Goal: Use online tool/utility: Utilize a website feature to perform a specific function

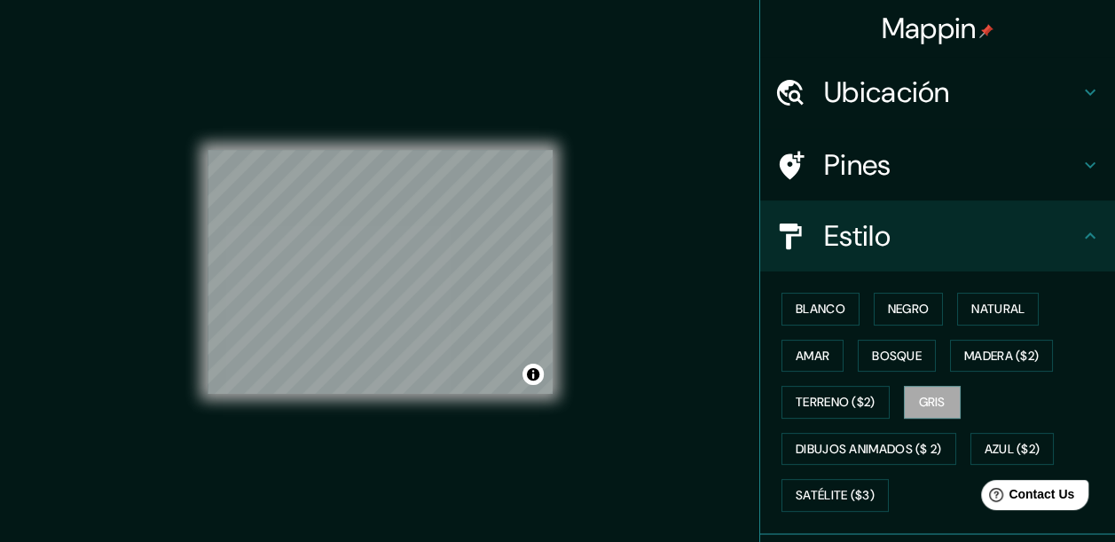
click at [859, 106] on h4 "Ubicación" at bounding box center [951, 92] width 255 height 35
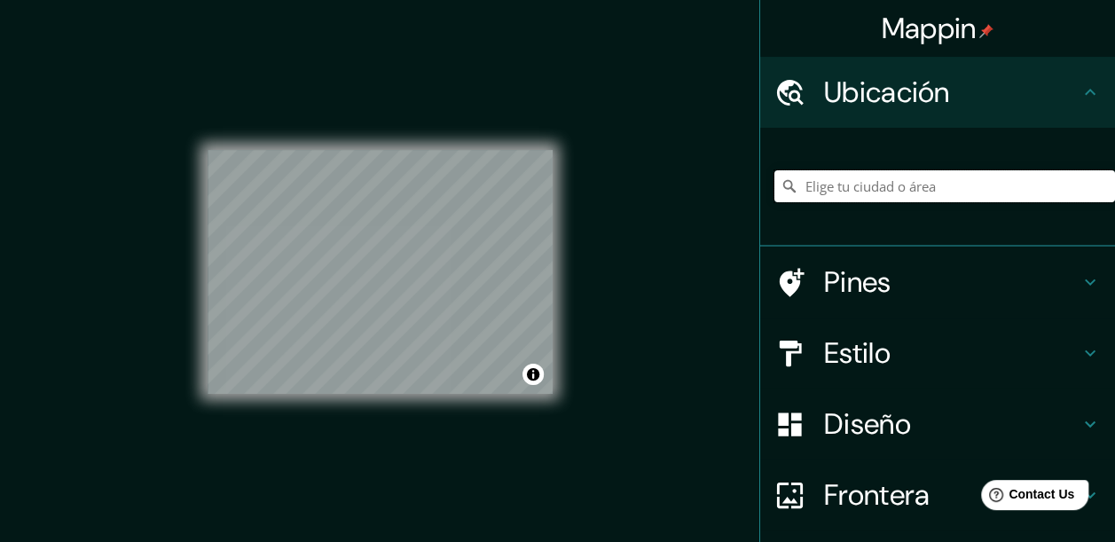
click at [875, 182] on input "Elige tu ciudad o área" at bounding box center [944, 186] width 341 height 32
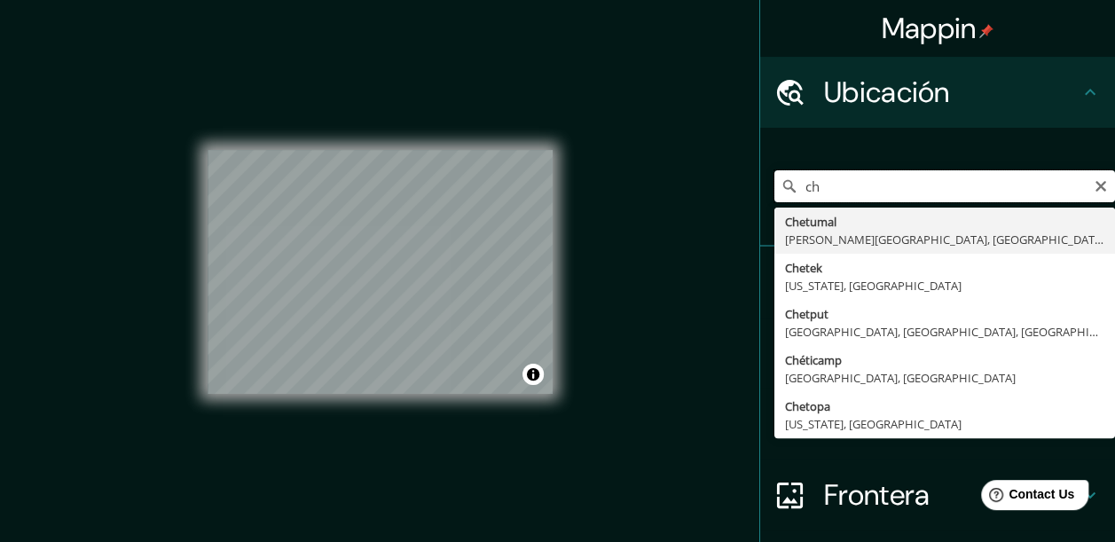
type input "c"
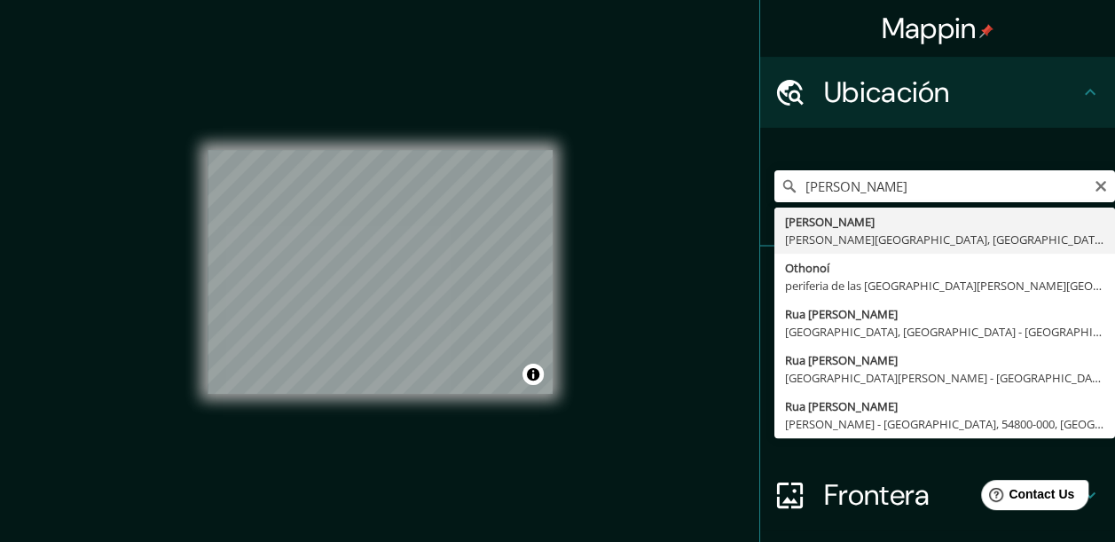
type input "[PERSON_NAME], [PERSON_NAME][GEOGRAPHIC_DATA], [GEOGRAPHIC_DATA]"
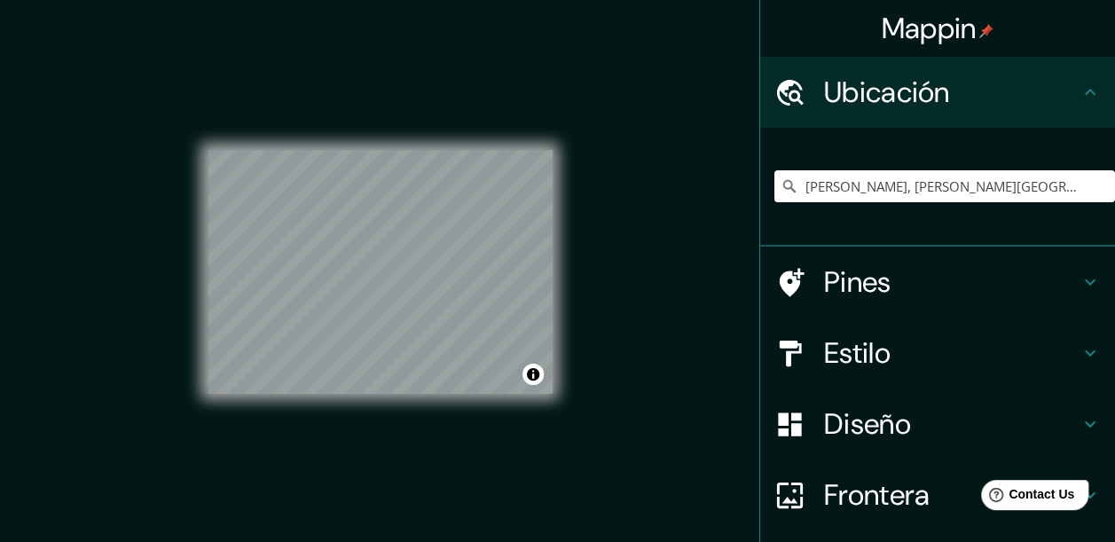
click at [858, 420] on h4 "Diseño" at bounding box center [951, 423] width 255 height 35
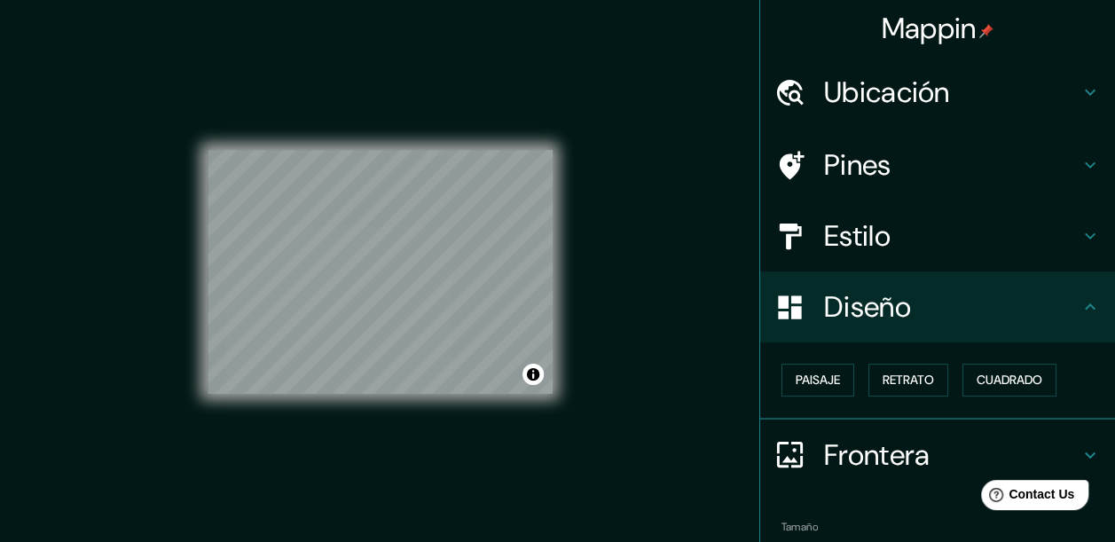
click at [901, 309] on h4 "Diseño" at bounding box center [951, 306] width 255 height 35
click at [893, 258] on div "Estilo" at bounding box center [937, 235] width 355 height 71
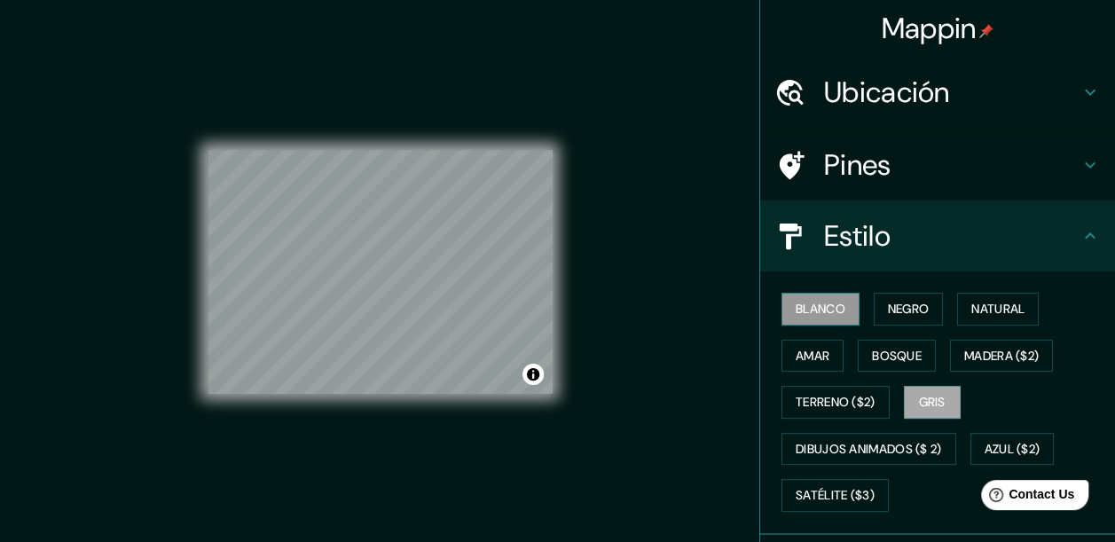
click at [781, 316] on button "Blanco" at bounding box center [820, 309] width 78 height 33
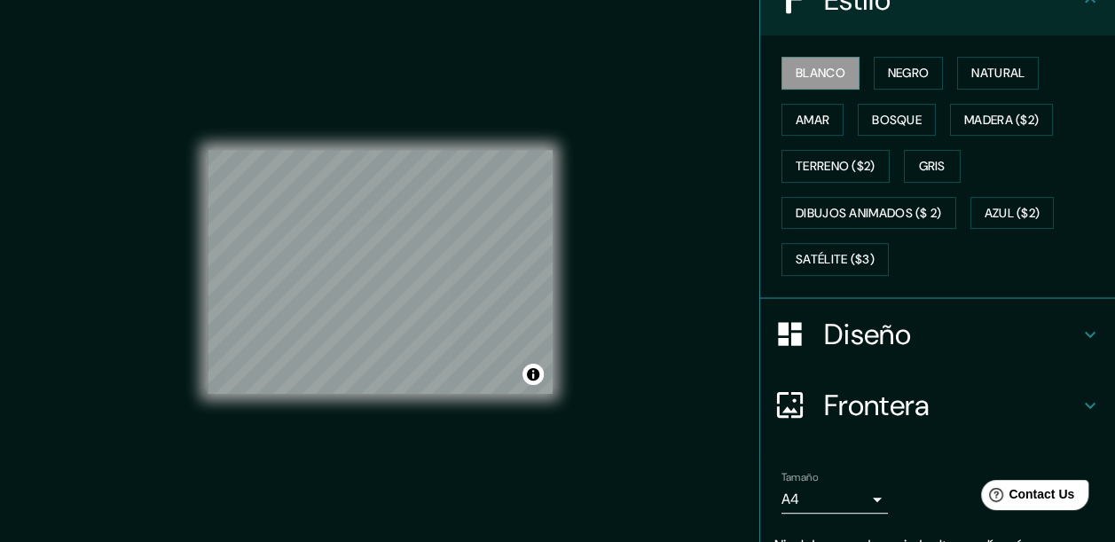
click at [852, 404] on h4 "Frontera" at bounding box center [951, 405] width 255 height 35
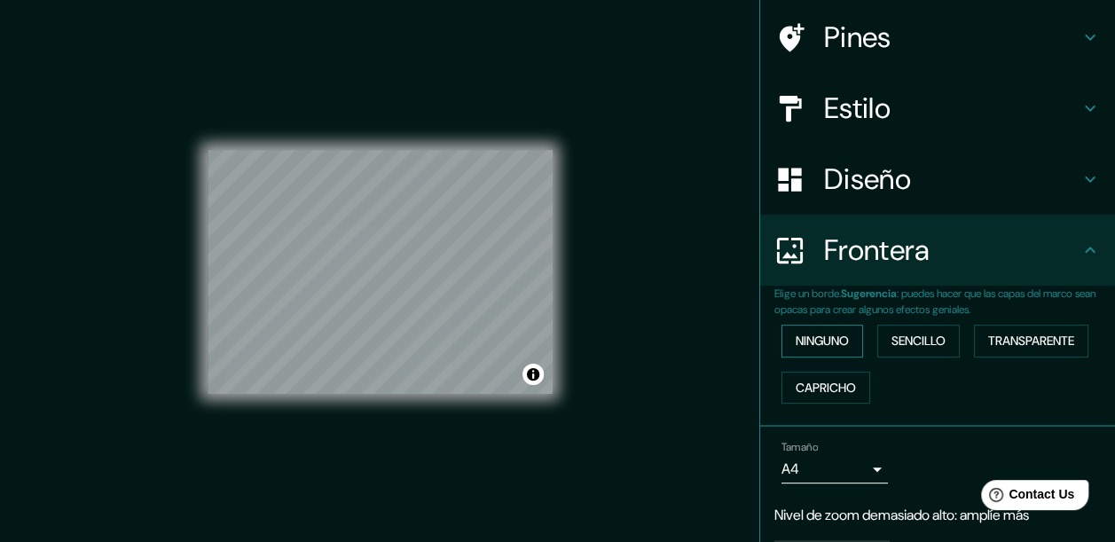
scroll to position [119, 0]
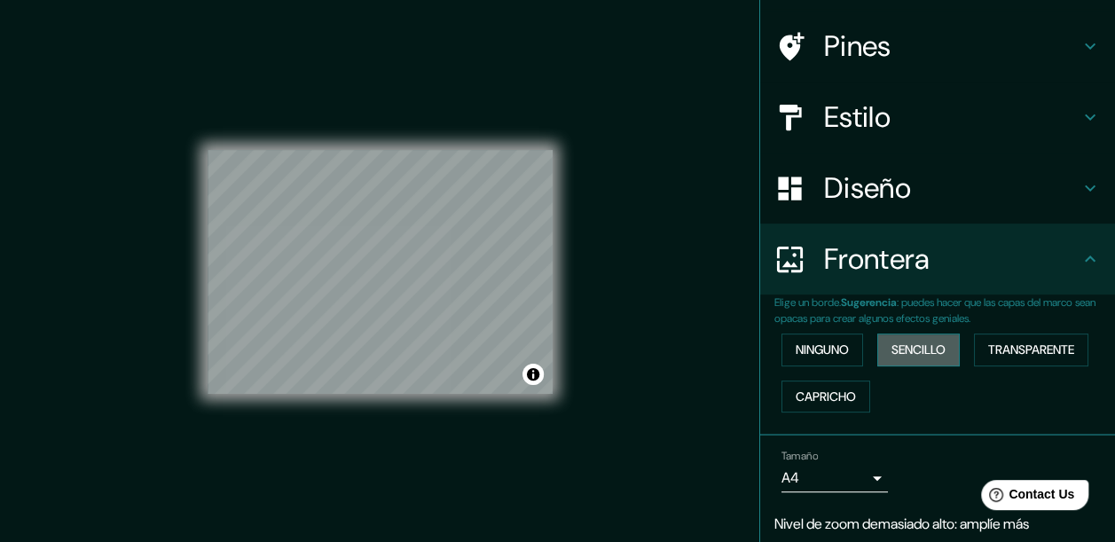
click at [899, 351] on font "Sencillo" at bounding box center [918, 350] width 54 height 22
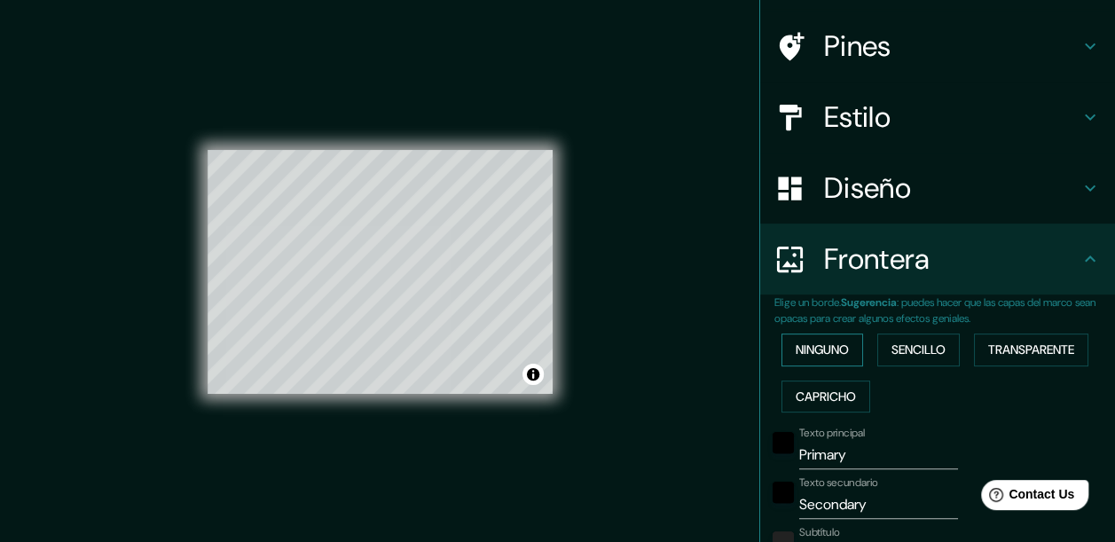
click at [829, 342] on font "Ninguno" at bounding box center [822, 350] width 53 height 22
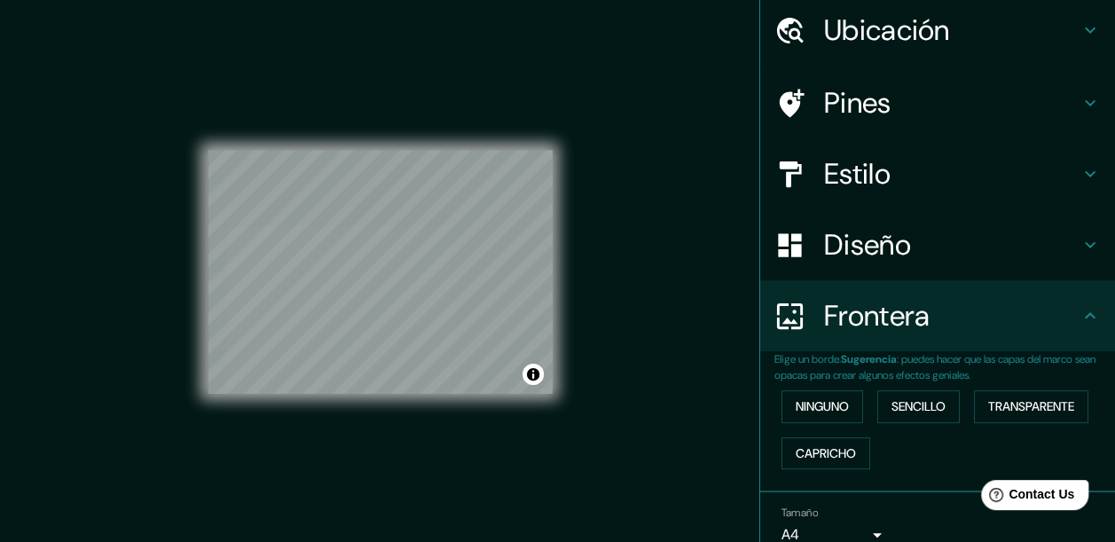
scroll to position [59, 0]
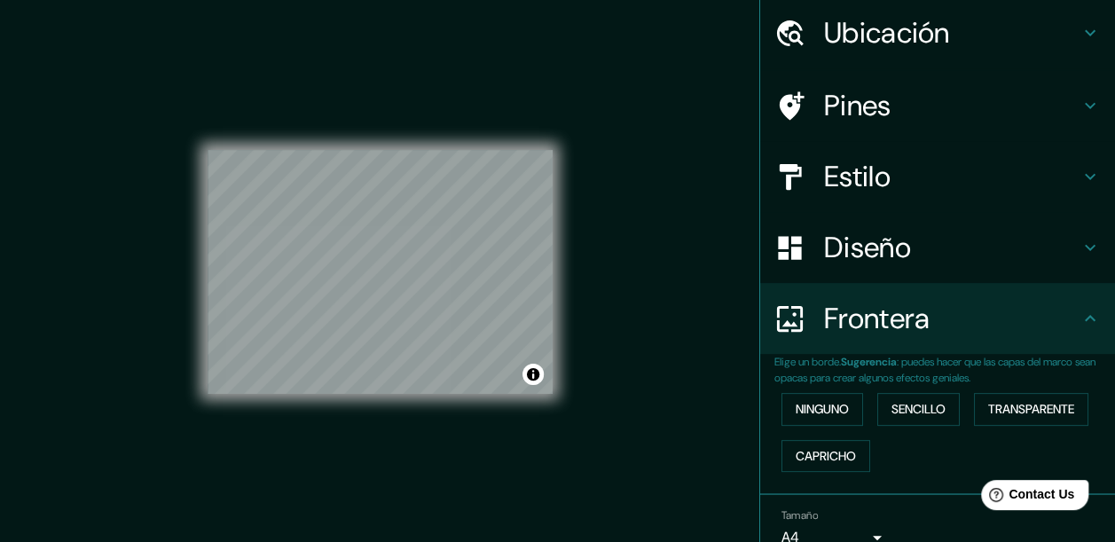
click at [864, 247] on h4 "Diseño" at bounding box center [951, 247] width 255 height 35
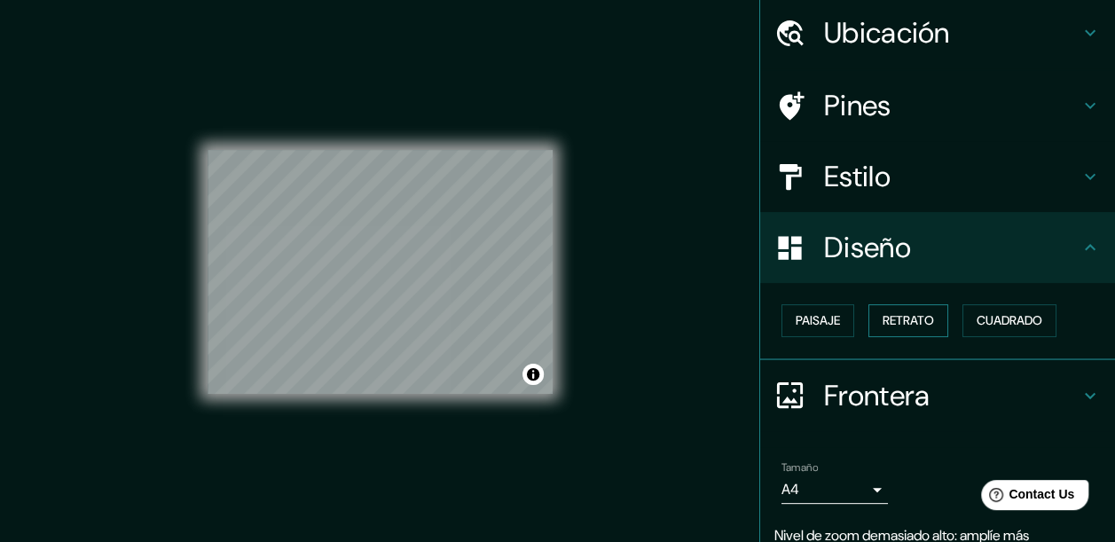
click at [883, 319] on font "Retrato" at bounding box center [908, 321] width 51 height 22
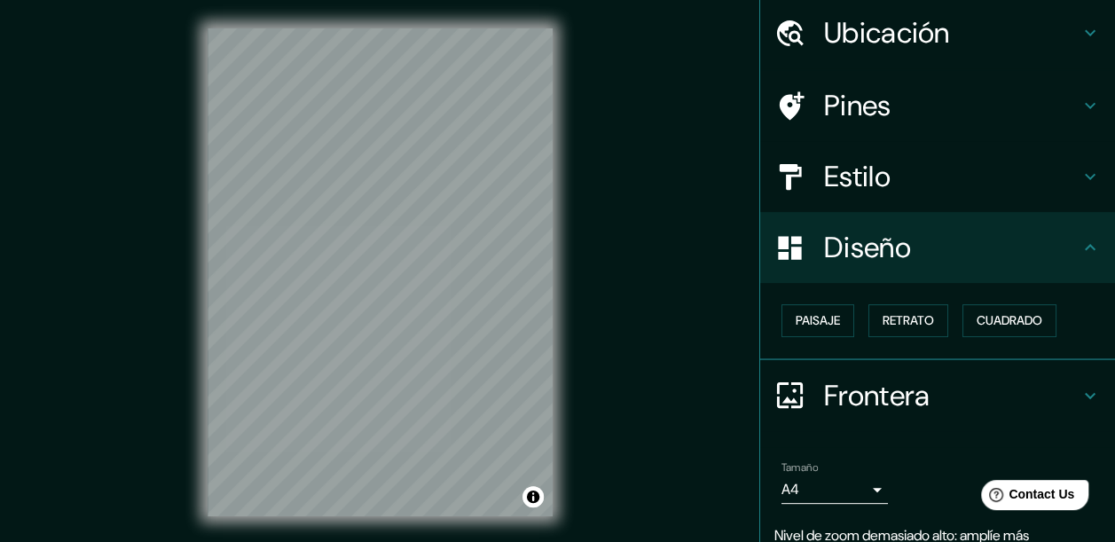
click at [830, 174] on h4 "Estilo" at bounding box center [951, 176] width 255 height 35
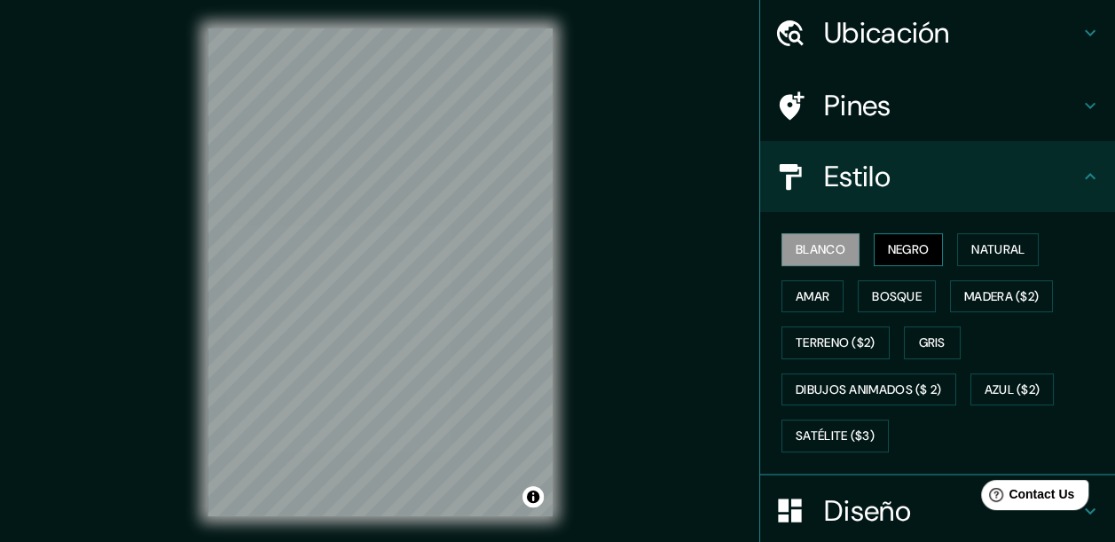
click at [888, 243] on font "Negro" at bounding box center [909, 250] width 42 height 22
click at [814, 245] on font "Blanco" at bounding box center [821, 250] width 50 height 22
click at [919, 339] on font "Gris" at bounding box center [932, 343] width 27 height 22
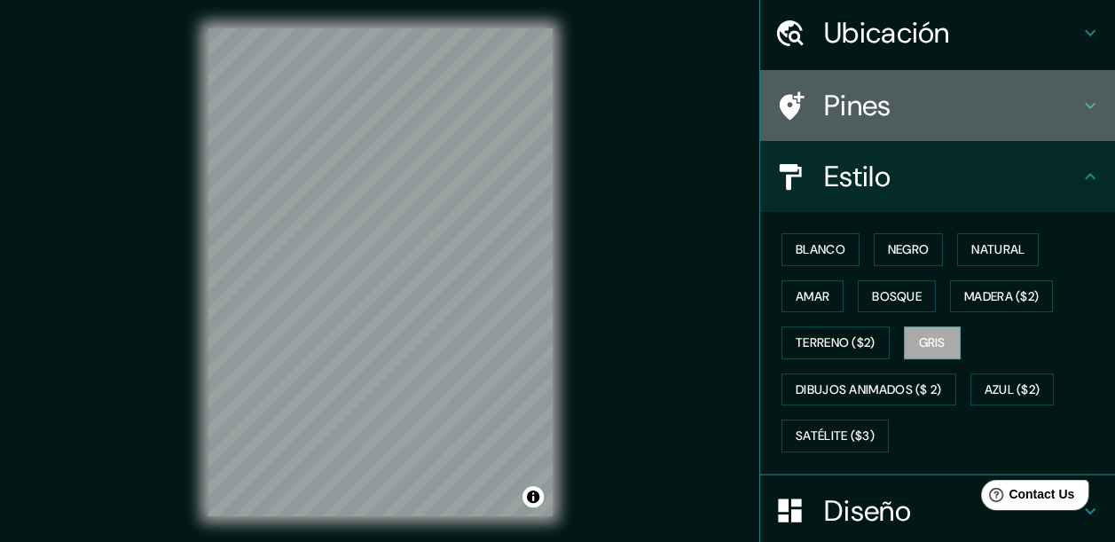
click at [834, 110] on h4 "Pines" at bounding box center [951, 105] width 255 height 35
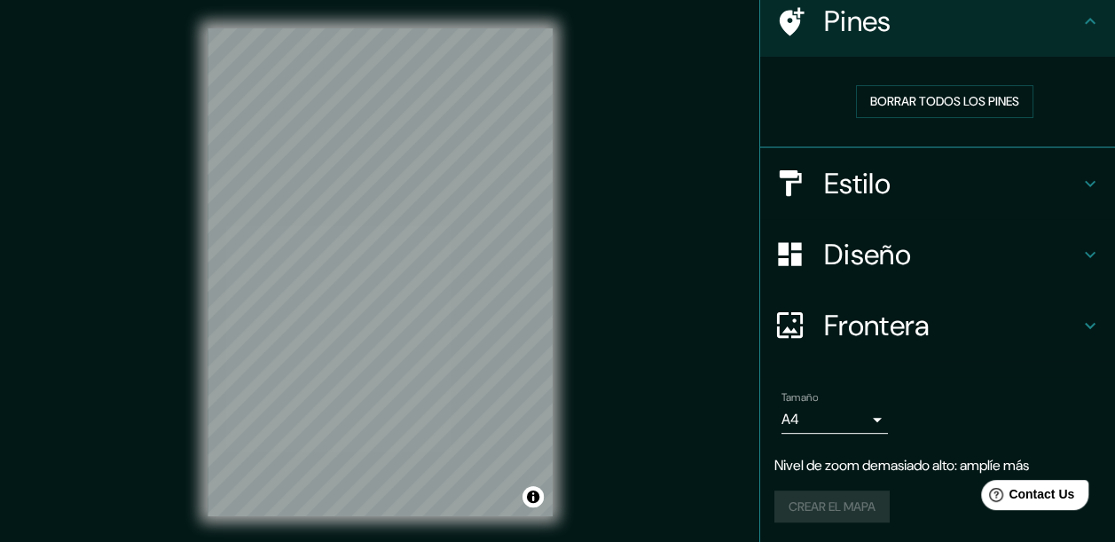
scroll to position [144, 0]
click at [824, 332] on h4 "Frontera" at bounding box center [951, 325] width 255 height 35
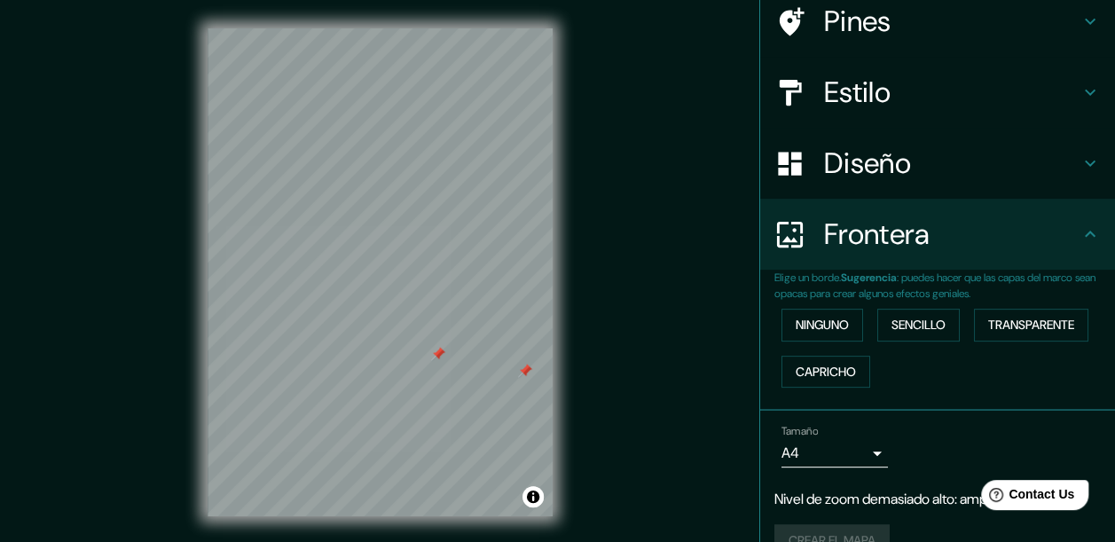
click at [520, 369] on div at bounding box center [525, 371] width 14 height 14
click at [442, 352] on div at bounding box center [438, 354] width 14 height 14
